Goal: Task Accomplishment & Management: Complete application form

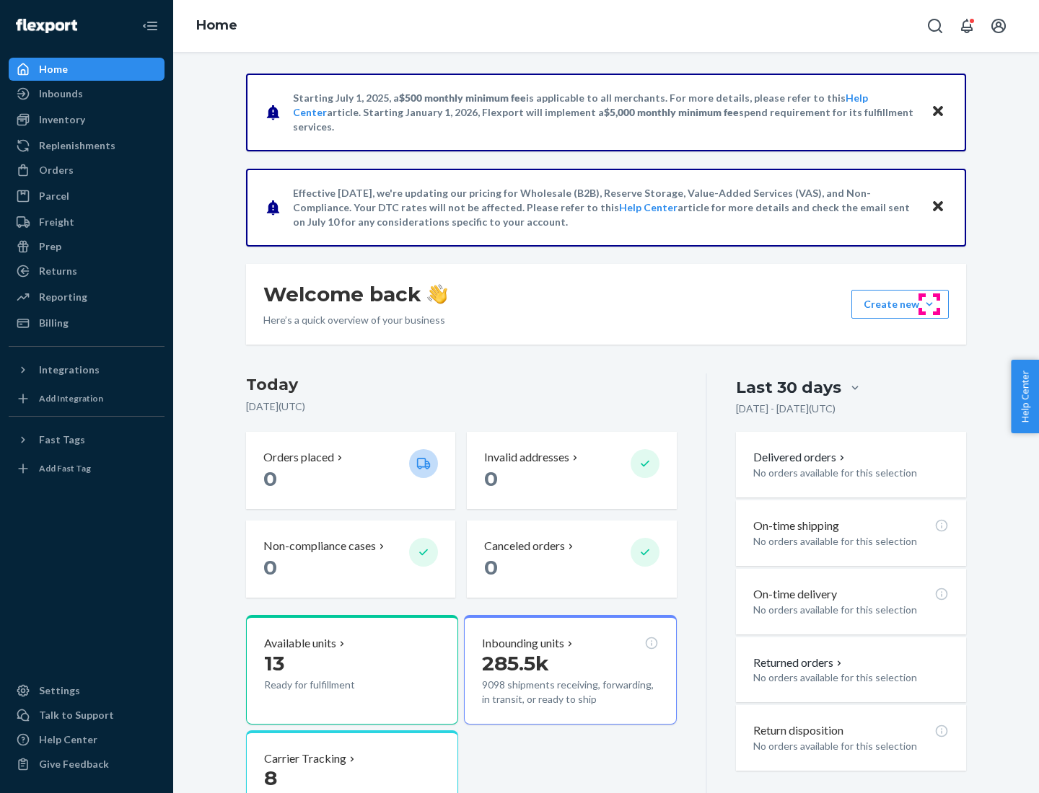
click at [929, 304] on button "Create new Create new inbound Create new order Create new product" at bounding box center [899, 304] width 97 height 29
click at [87, 94] on div "Inbounds" at bounding box center [86, 94] width 153 height 20
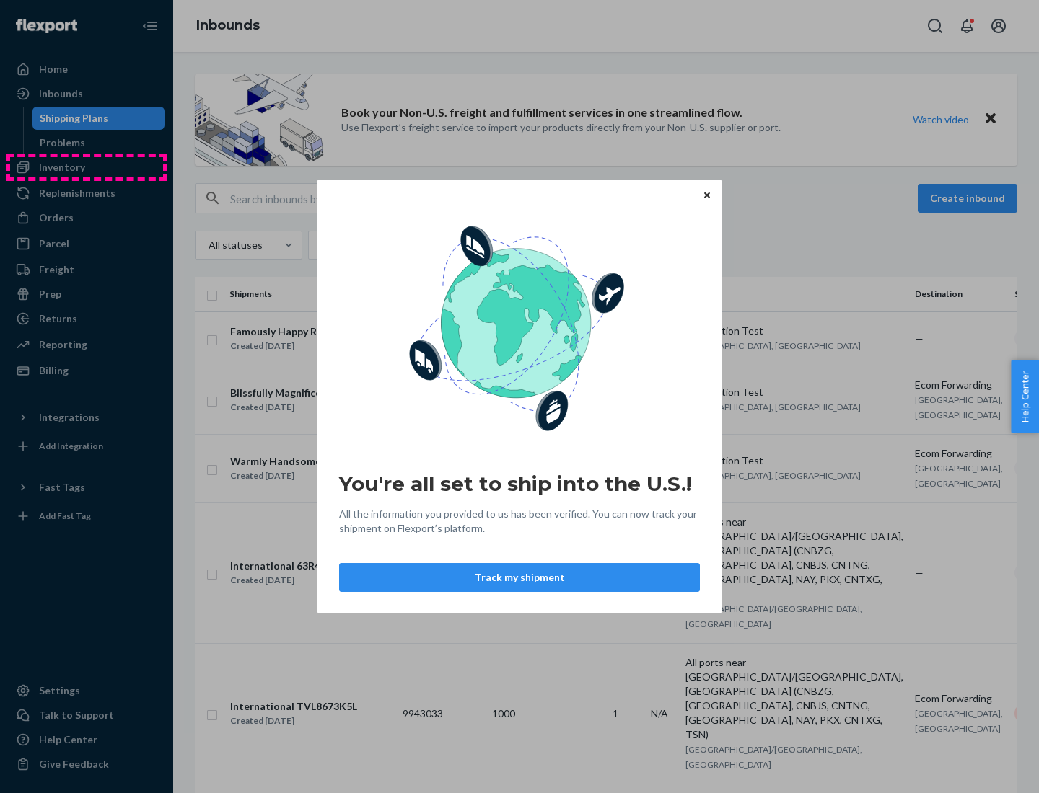
click at [87, 167] on div "You're all set to ship into the U.S.! All the information you provided to us ha…" at bounding box center [519, 396] width 1039 height 793
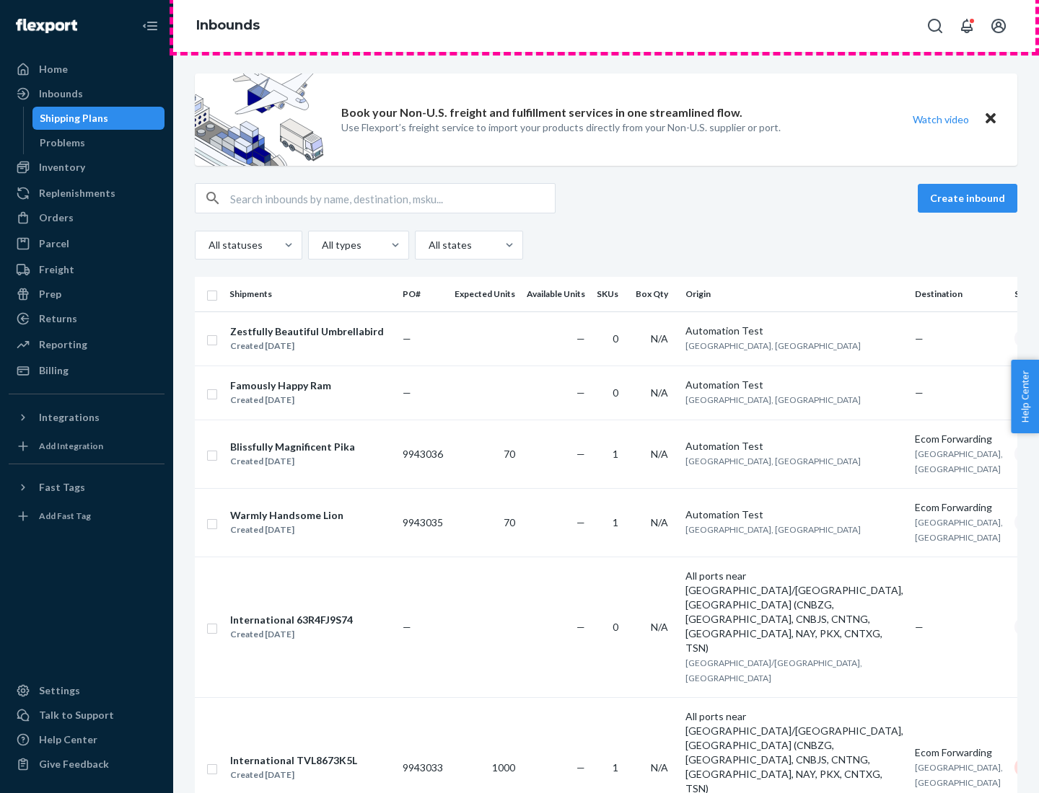
click at [606, 26] on div "Inbounds" at bounding box center [605, 26] width 865 height 52
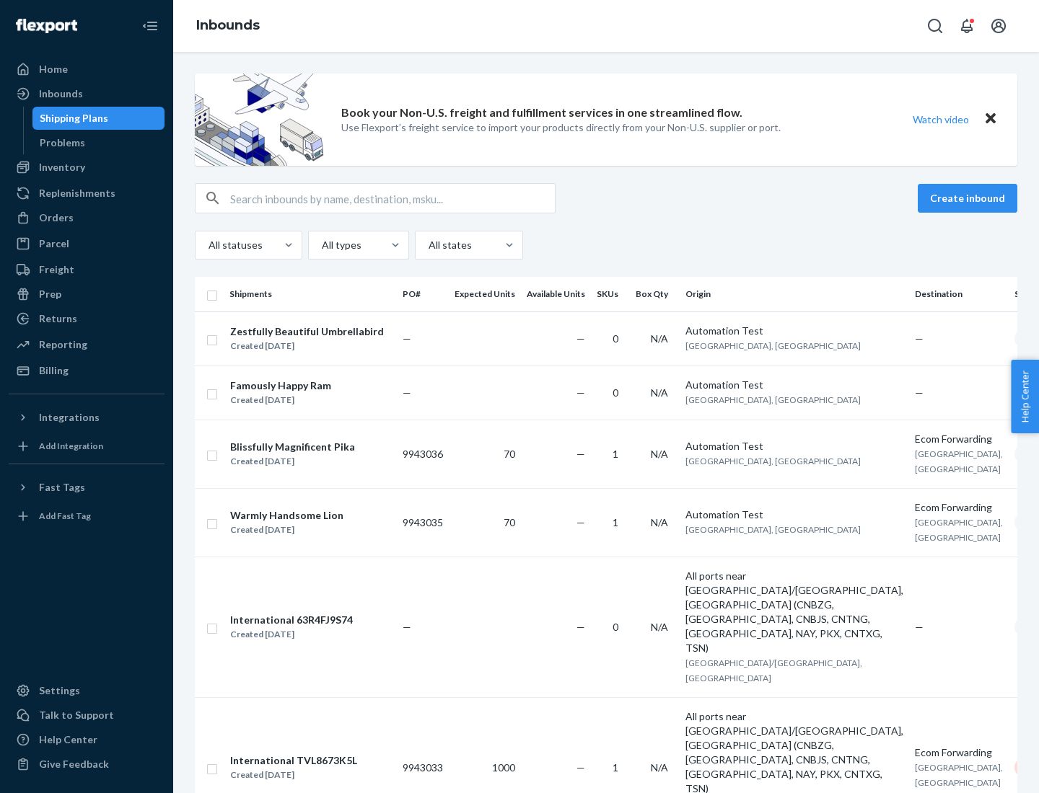
click at [606, 26] on div "Inbounds" at bounding box center [605, 26] width 865 height 52
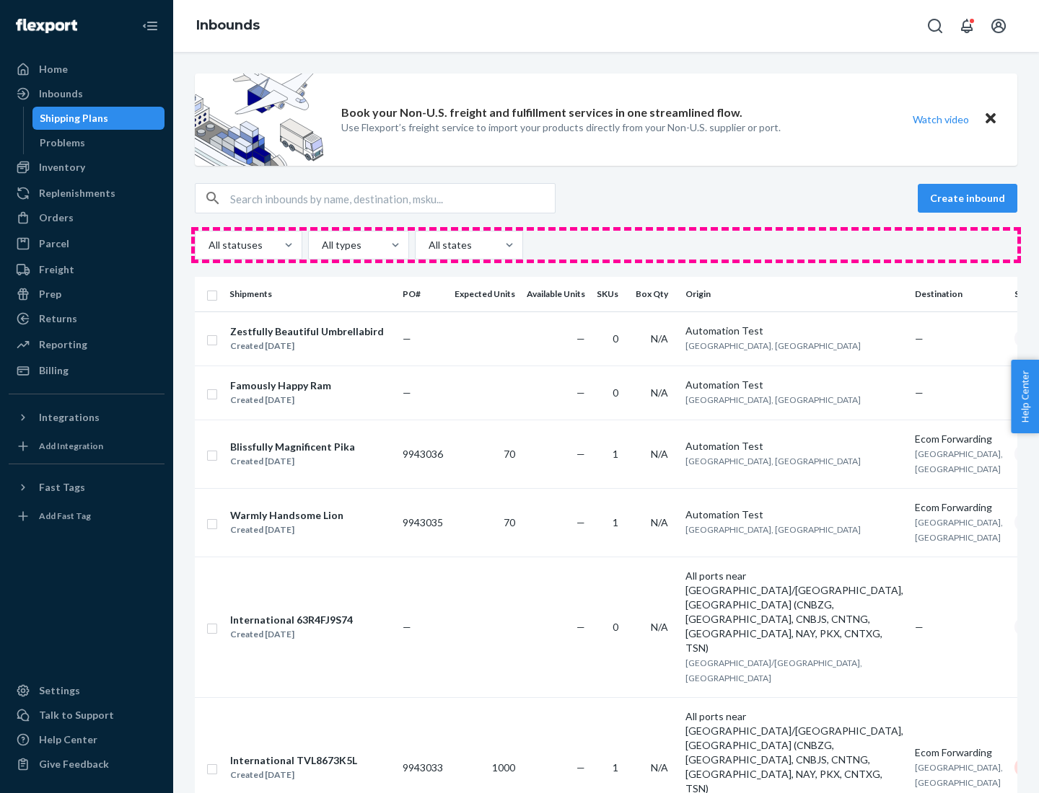
click at [606, 245] on div "All statuses All types All states" at bounding box center [606, 245] width 822 height 29
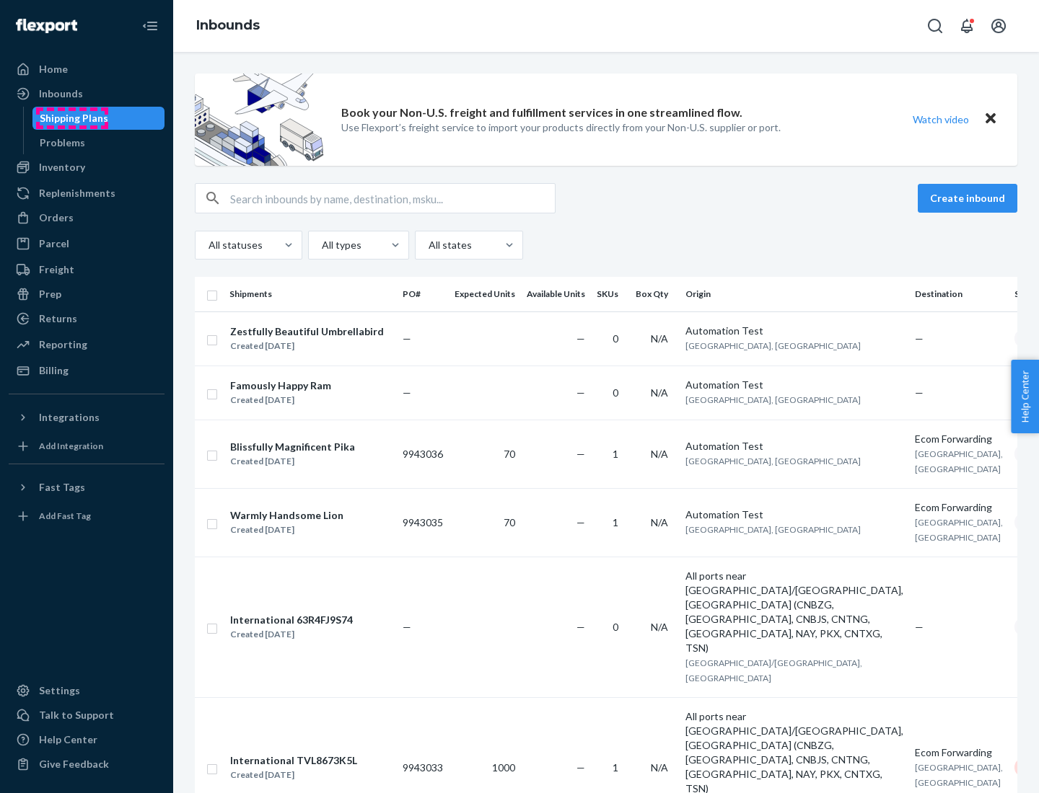
click at [71, 118] on div "Shipping Plans" at bounding box center [74, 118] width 69 height 14
click at [969, 198] on button "Create inbound" at bounding box center [967, 198] width 100 height 29
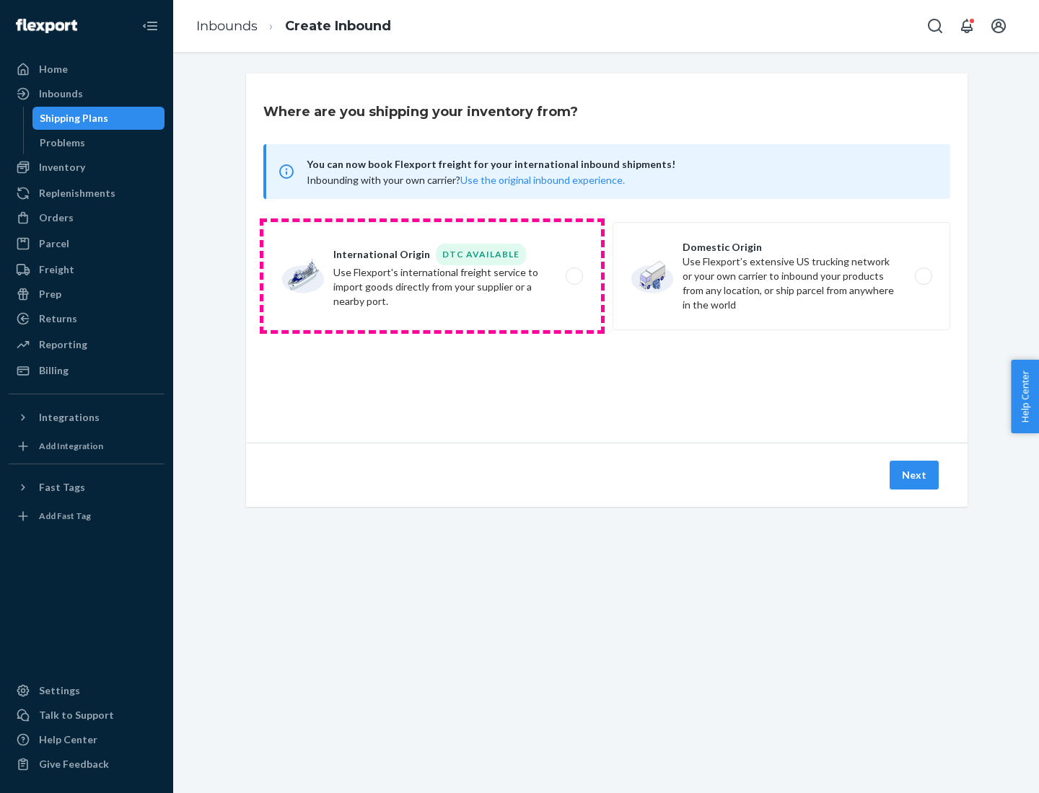
click at [432, 276] on label "International Origin DTC Available Use Flexport's international freight service…" at bounding box center [432, 276] width 338 height 108
click at [573, 276] on input "International Origin DTC Available Use Flexport's international freight service…" at bounding box center [577, 276] width 9 height 9
radio input "true"
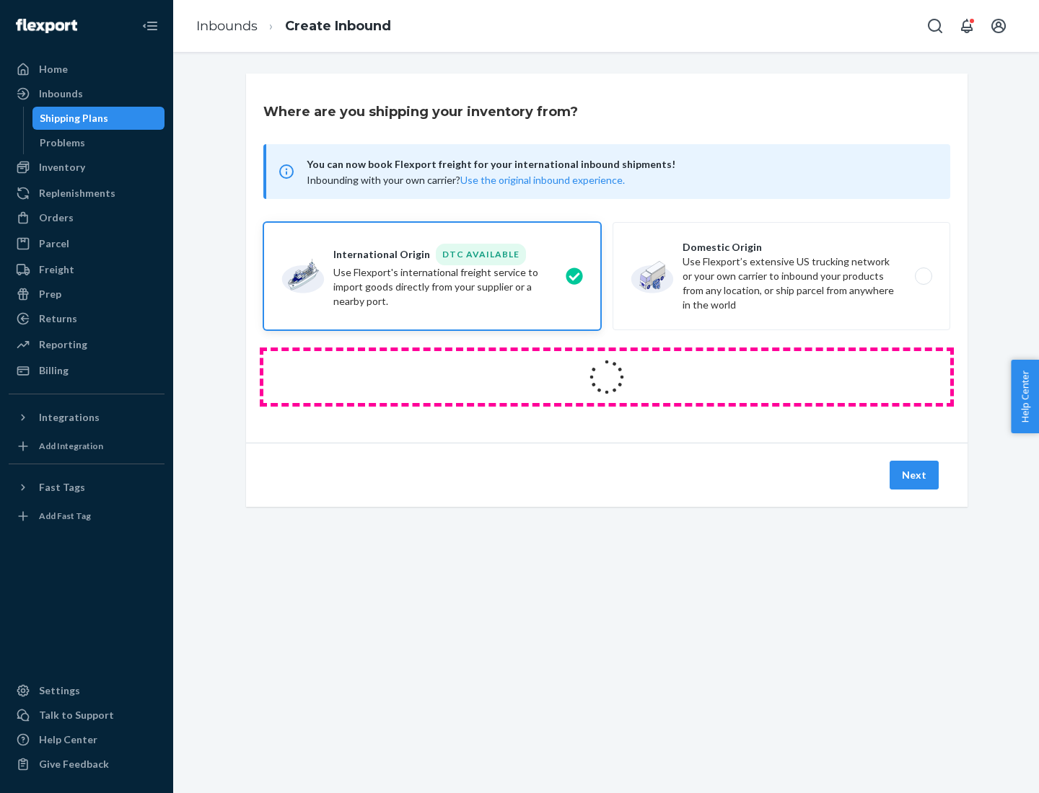
click at [607, 377] on icon at bounding box center [606, 377] width 40 height 40
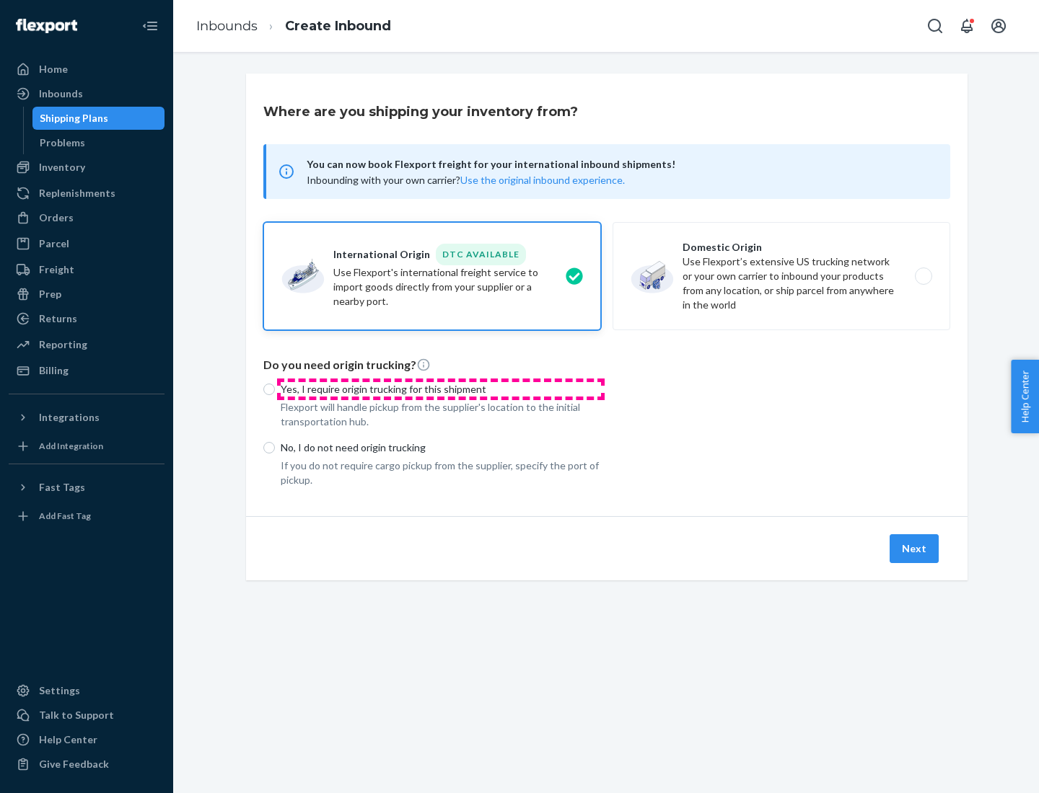
click at [441, 389] on p "Yes, I require origin trucking for this shipment" at bounding box center [441, 389] width 320 height 14
click at [275, 389] on input "Yes, I require origin trucking for this shipment" at bounding box center [269, 390] width 12 height 12
radio input "true"
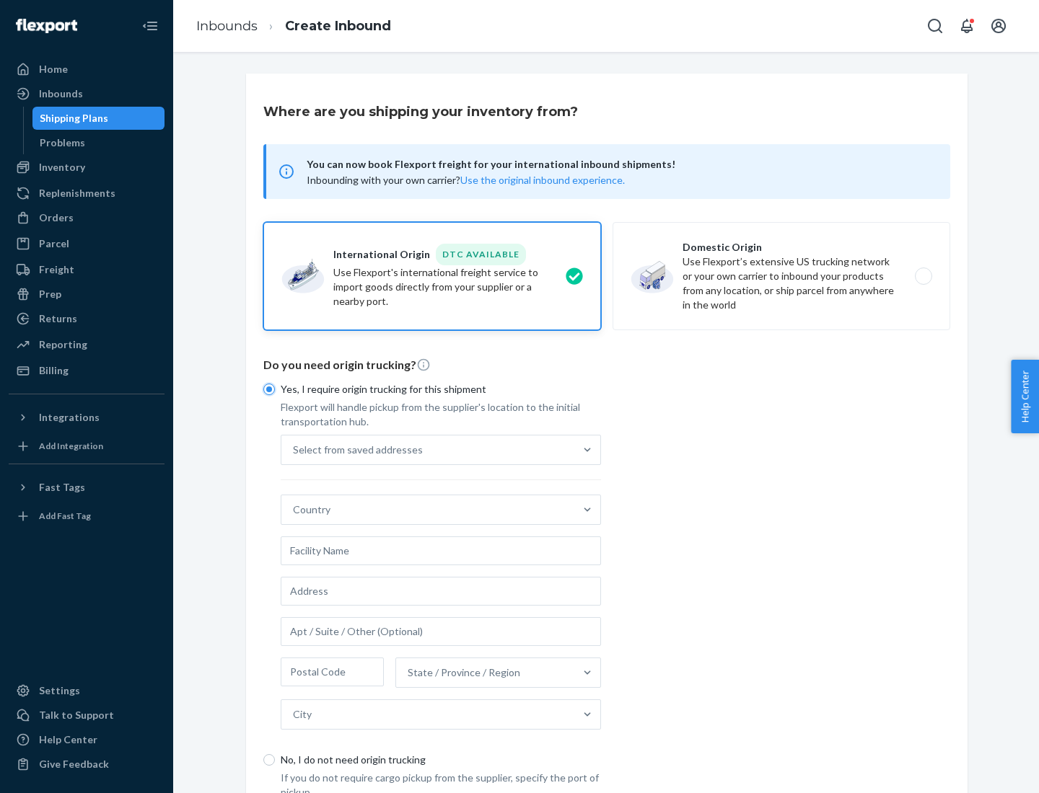
scroll to position [27, 0]
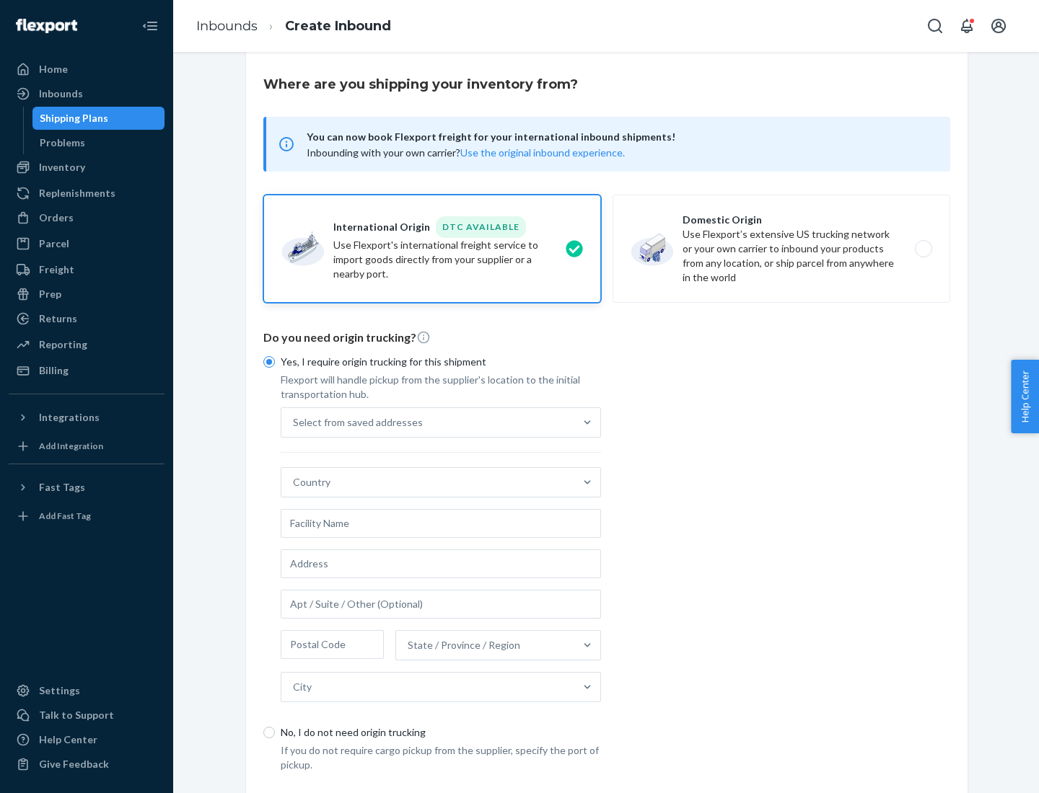
click at [428, 422] on div "Select from saved addresses" at bounding box center [427, 422] width 293 height 29
click at [294, 422] on input "Select from saved addresses" at bounding box center [293, 422] width 1 height 14
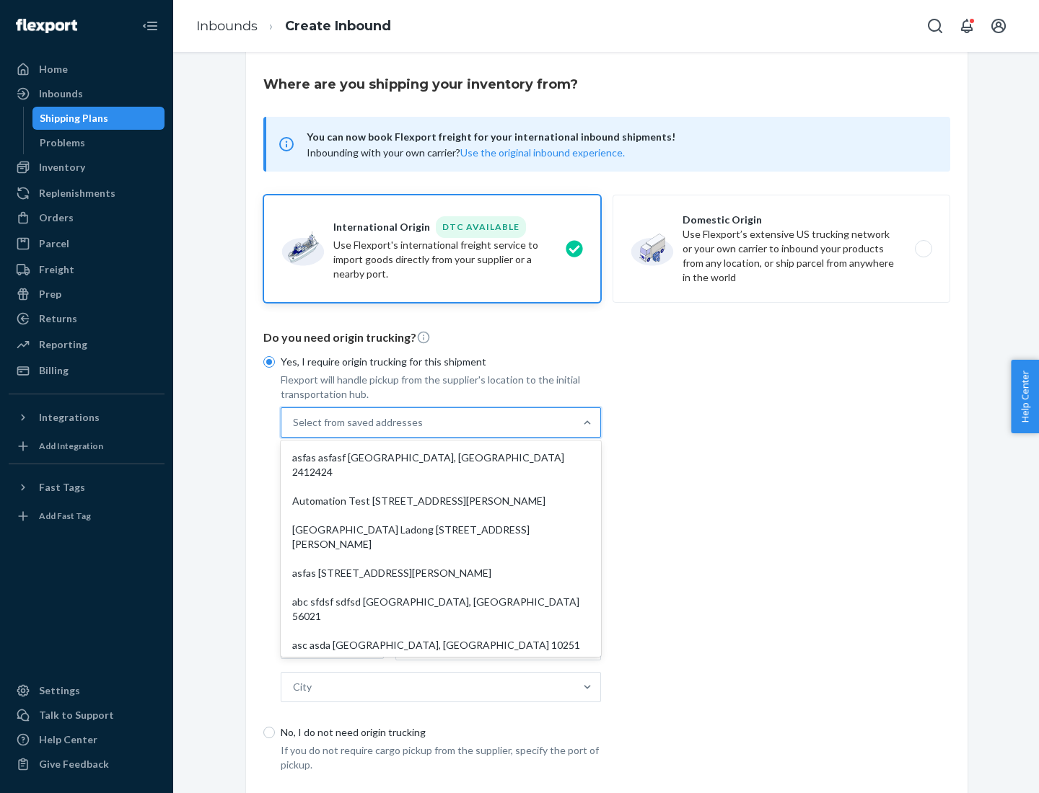
scroll to position [63, 0]
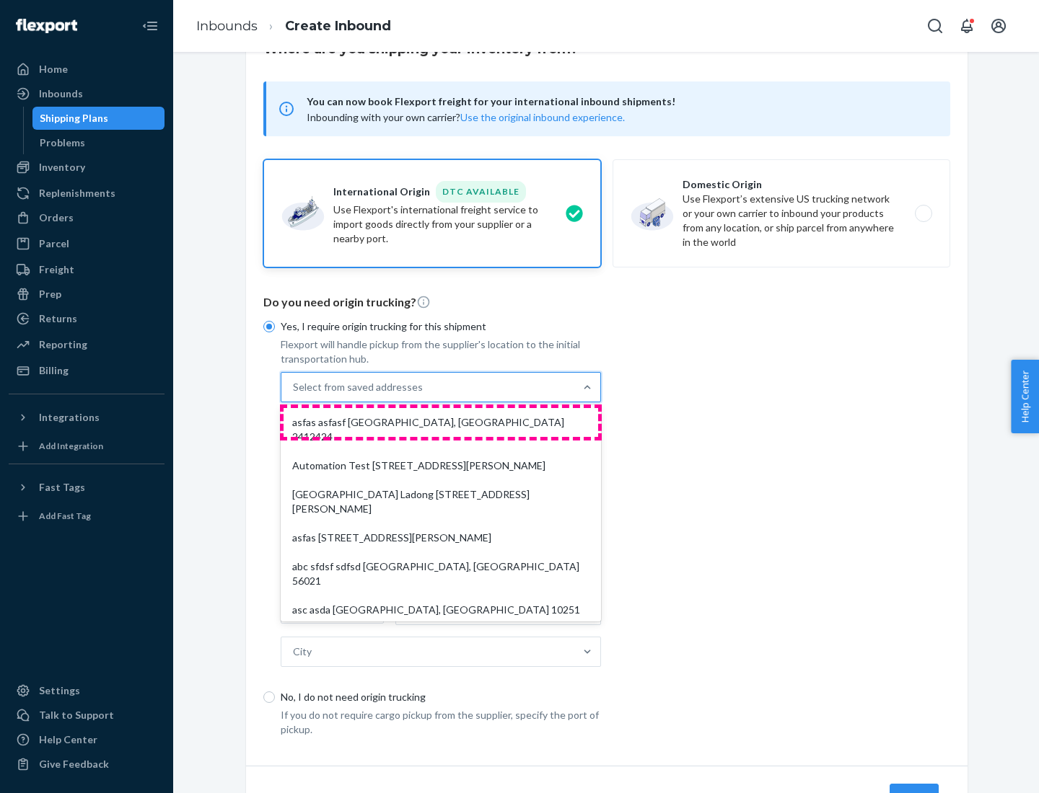
click at [441, 422] on div "asfas asfasf [GEOGRAPHIC_DATA], [GEOGRAPHIC_DATA] 2412424" at bounding box center [440, 429] width 314 height 43
click at [294, 395] on input "option asfas asfasf [GEOGRAPHIC_DATA], [GEOGRAPHIC_DATA] 2412424 focused, 1 of …" at bounding box center [293, 387] width 1 height 14
type input "asfas"
type input "asfasf"
type input "2412424"
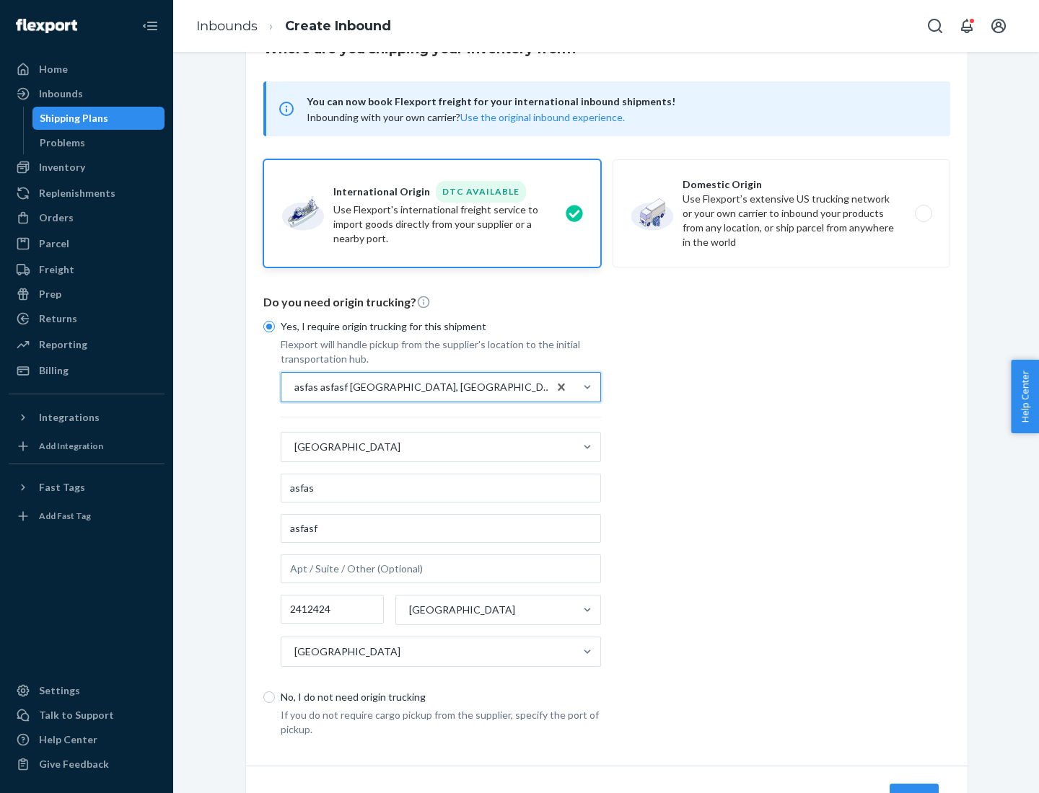
scroll to position [134, 0]
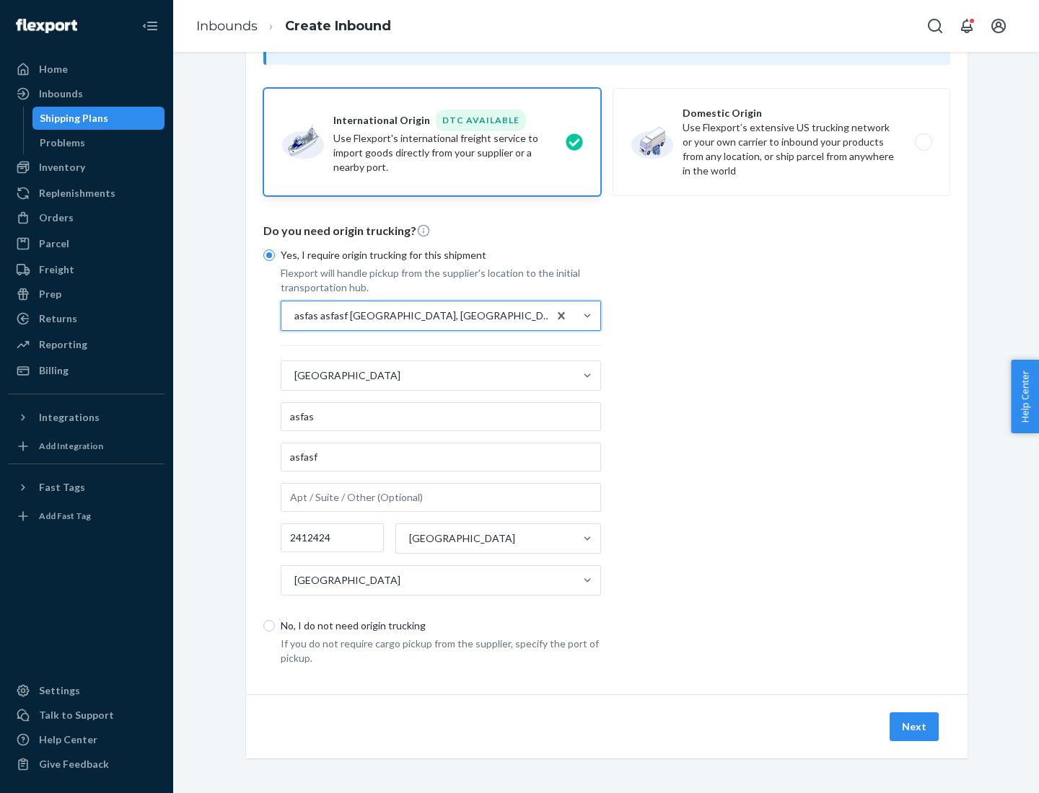
click at [915, 726] on button "Next" at bounding box center [913, 727] width 49 height 29
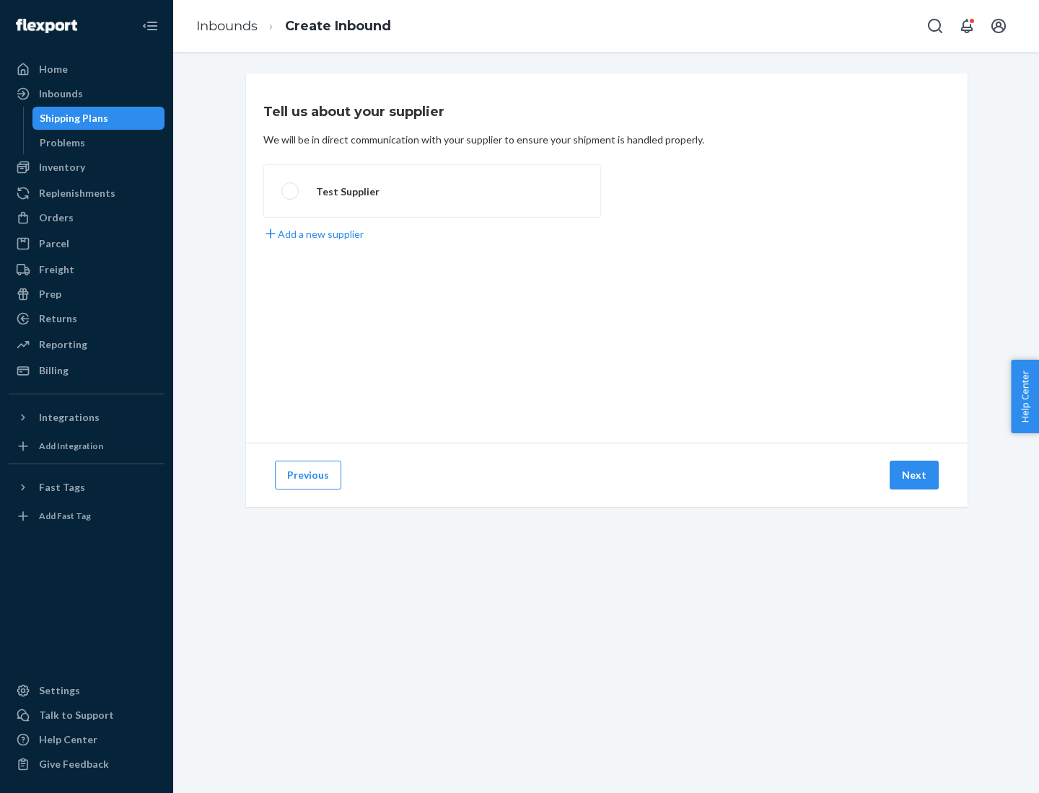
click at [432, 191] on label "Test Supplier" at bounding box center [432, 190] width 338 height 53
click at [291, 191] on input "Test Supplier" at bounding box center [285, 191] width 9 height 9
radio input "true"
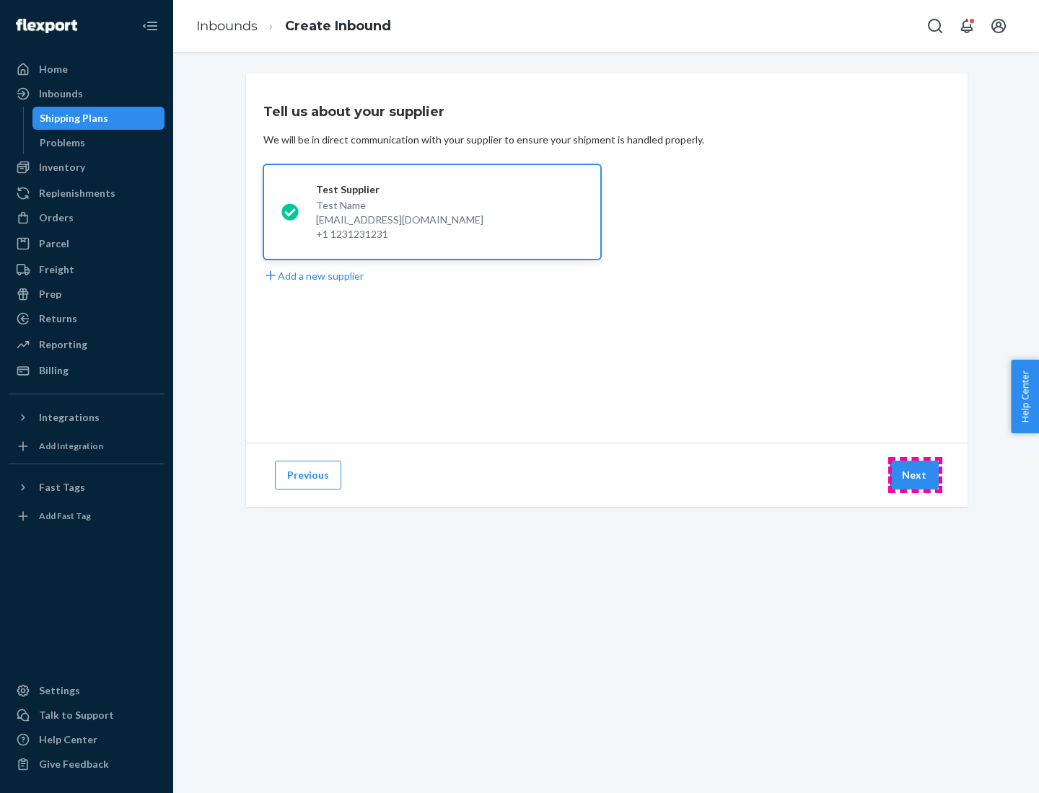
click at [915, 475] on button "Next" at bounding box center [913, 475] width 49 height 29
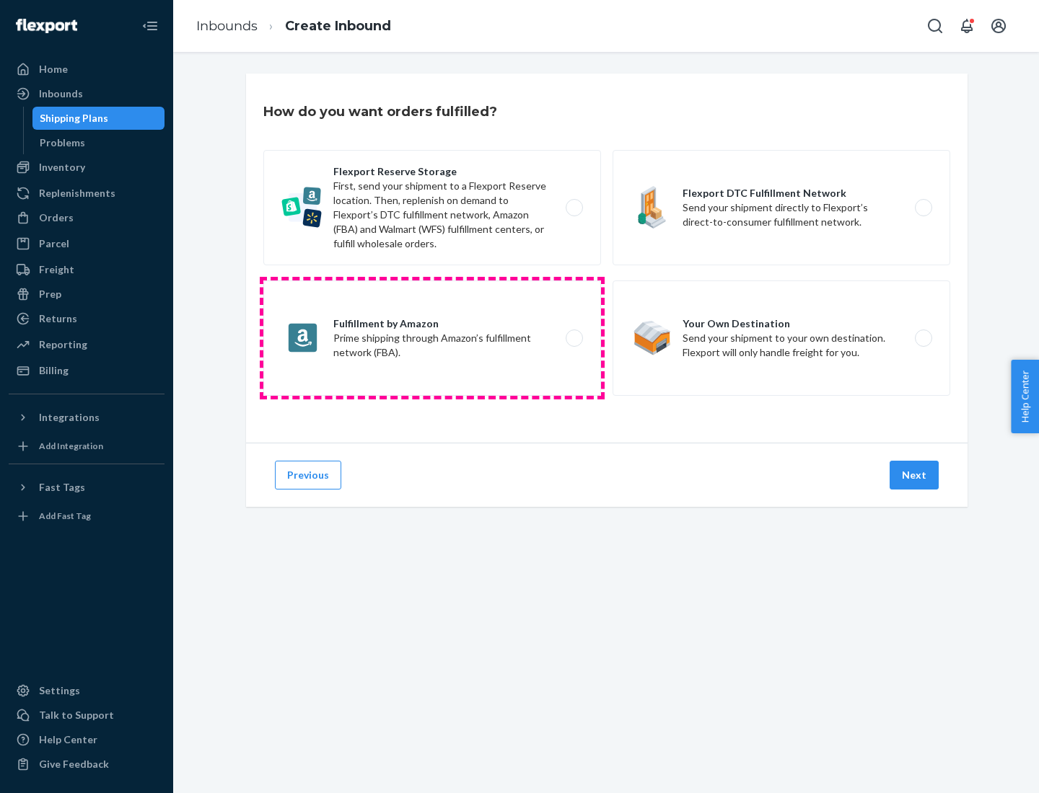
click at [432, 338] on label "Fulfillment by Amazon Prime shipping through Amazon’s fulfillment network (FBA)." at bounding box center [432, 338] width 338 height 115
click at [573, 338] on input "Fulfillment by Amazon Prime shipping through Amazon’s fulfillment network (FBA)." at bounding box center [577, 338] width 9 height 9
radio input "true"
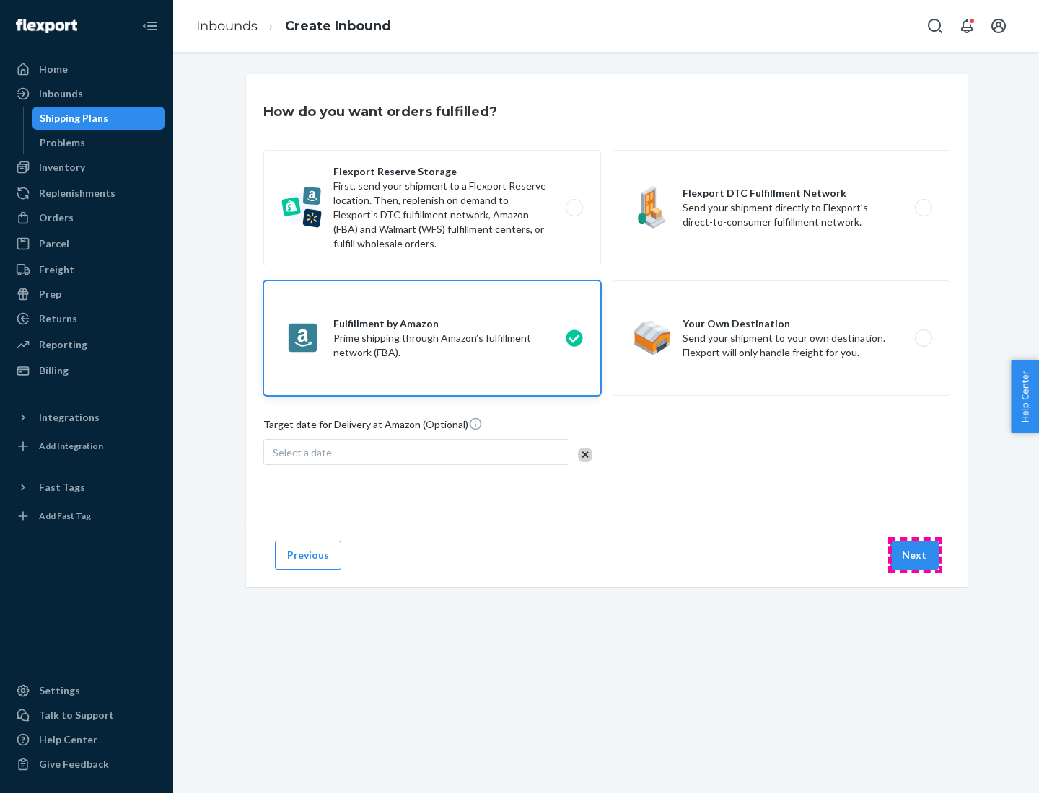
click at [915, 555] on button "Next" at bounding box center [913, 555] width 49 height 29
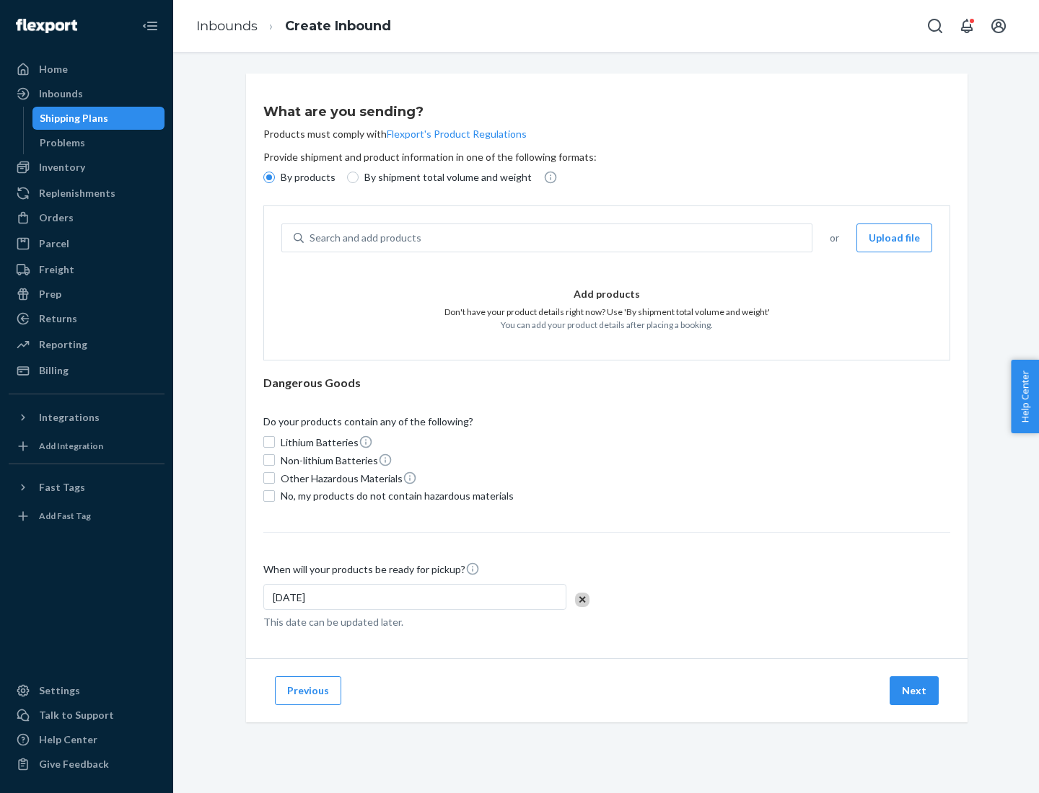
click at [444, 177] on p "By shipment total volume and weight" at bounding box center [447, 177] width 167 height 14
click at [358, 177] on input "By shipment total volume and weight" at bounding box center [353, 178] width 12 height 12
radio input "true"
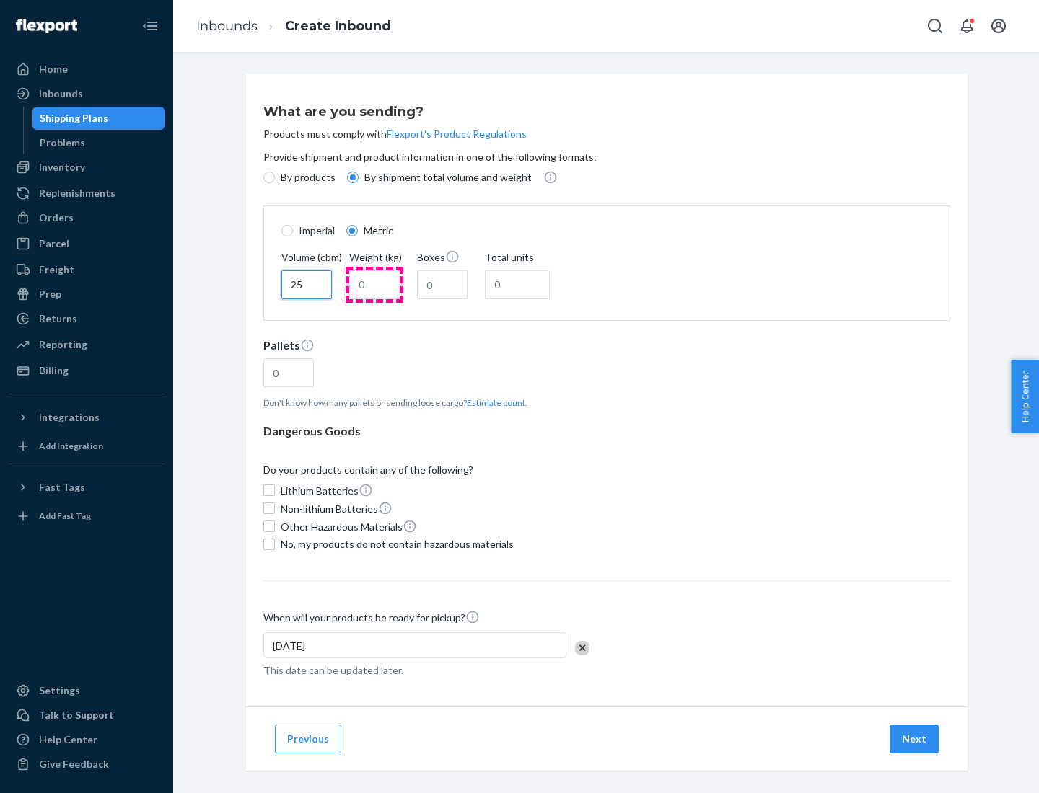
type input "25"
type input "100"
type input "50"
type input "500"
click at [493, 402] on button "Estimate count" at bounding box center [496, 403] width 58 height 12
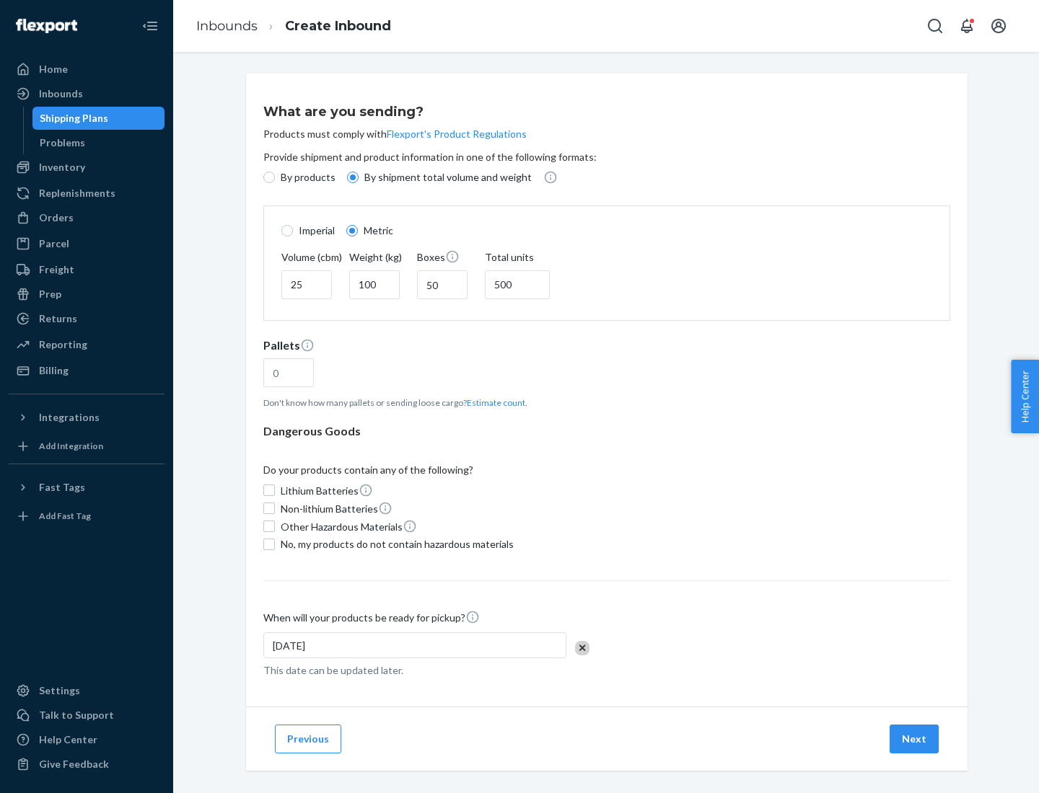
type input "16"
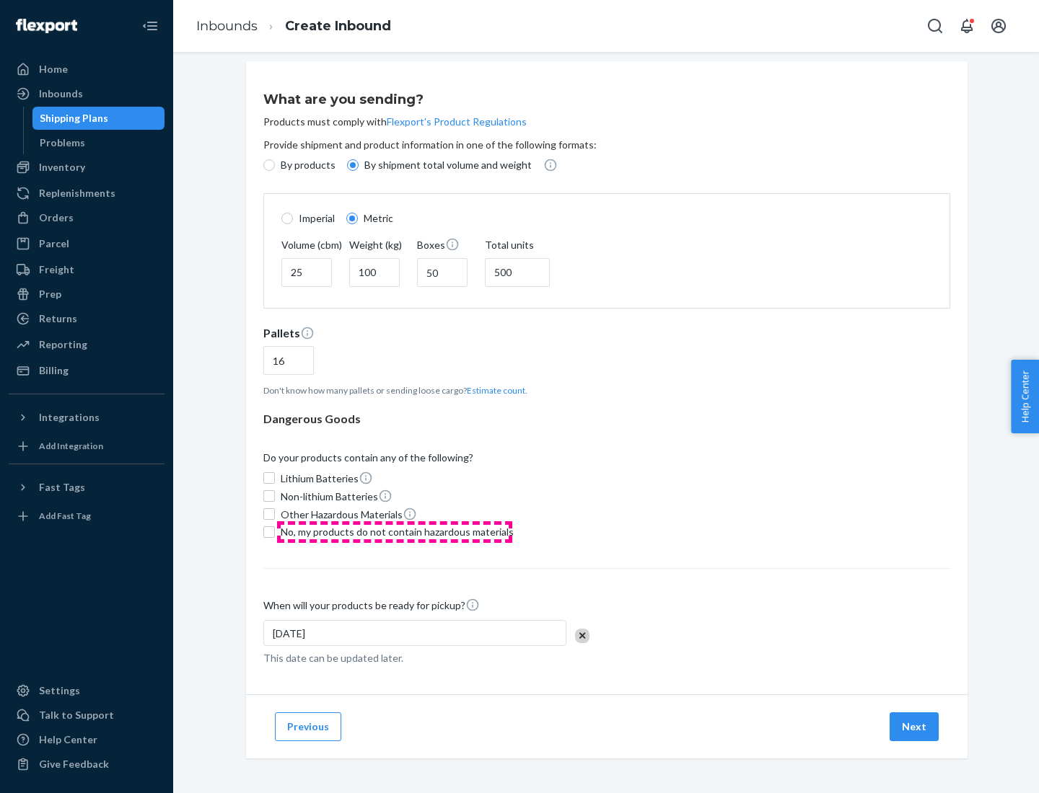
click at [395, 532] on span "No, my products do not contain hazardous materials" at bounding box center [397, 532] width 233 height 14
click at [275, 532] on input "No, my products do not contain hazardous materials" at bounding box center [269, 533] width 12 height 12
checkbox input "true"
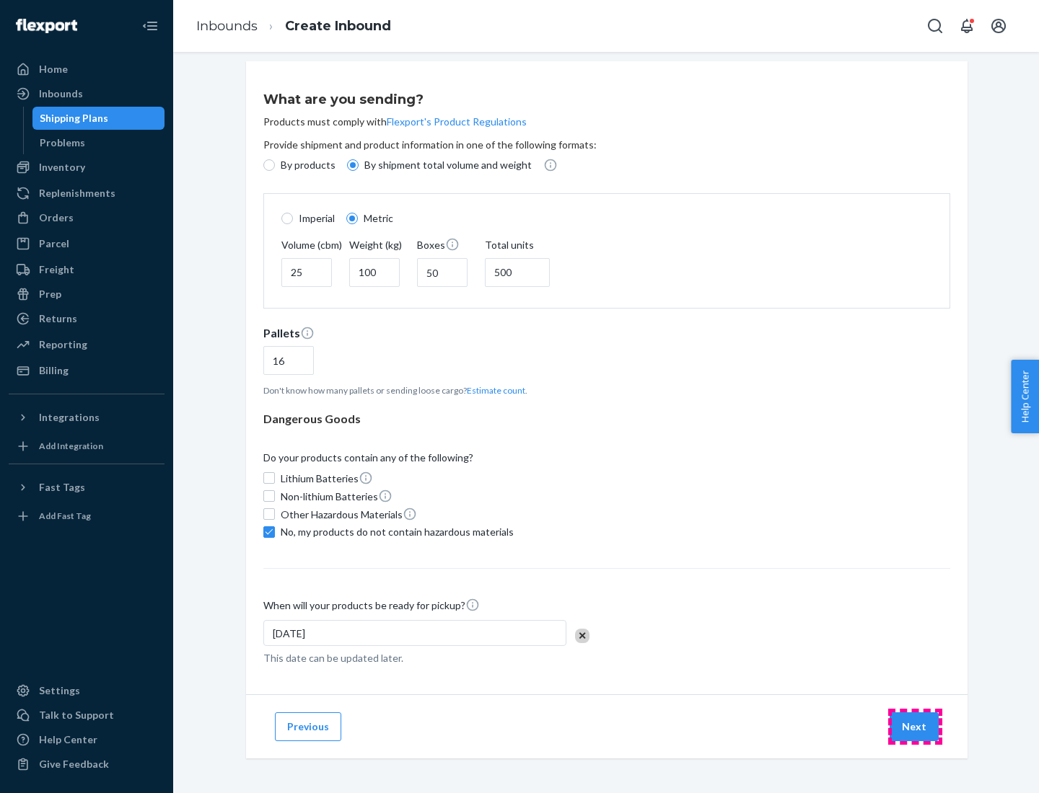
click at [915, 726] on button "Next" at bounding box center [913, 727] width 49 height 29
